Goal: Find specific page/section: Find specific page/section

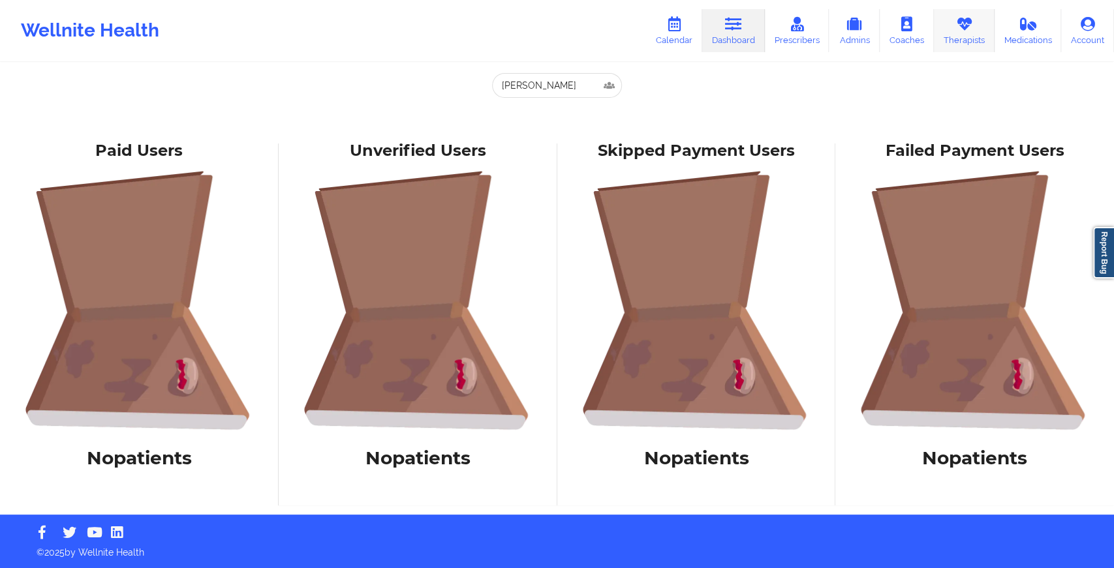
click at [940, 42] on link "Therapists" at bounding box center [964, 30] width 61 height 43
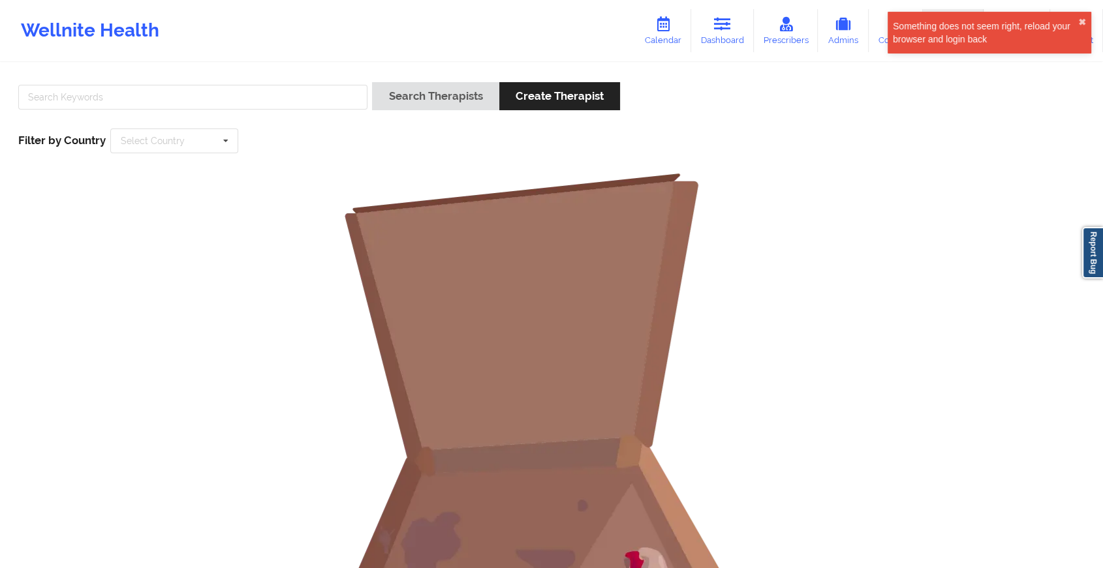
click at [243, 77] on div "Search Therapists Create Therapist Filter by Country Select Country [GEOGRAPHIC…" at bounding box center [551, 117] width 1085 height 89
click at [217, 95] on input "text" at bounding box center [192, 97] width 349 height 25
type input "[PERSON_NAME]"
click at [372, 82] on button "Search Therapists" at bounding box center [435, 96] width 127 height 28
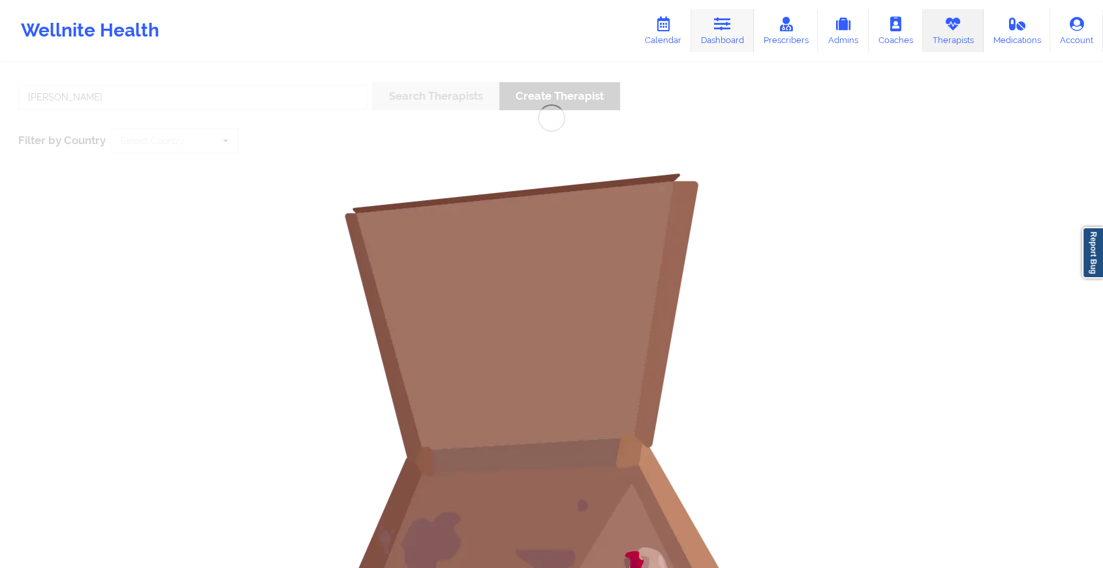
click at [735, 46] on link "Dashboard" at bounding box center [722, 30] width 63 height 43
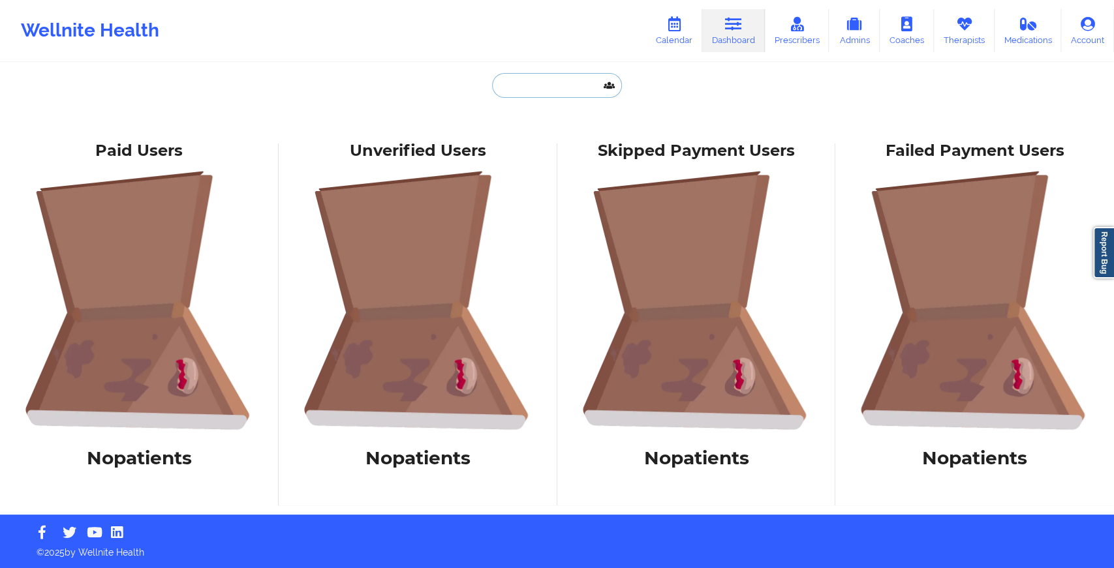
click at [536, 93] on input "text" at bounding box center [556, 85] width 129 height 25
